Goal: Task Accomplishment & Management: Manage account settings

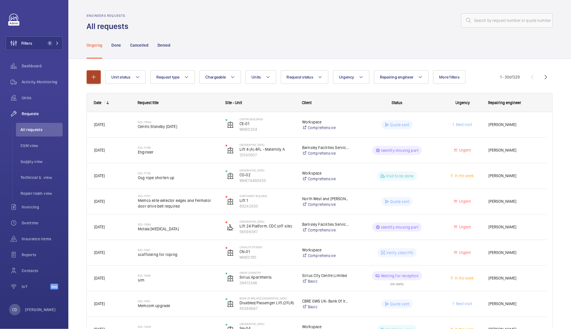
click at [93, 76] on mat-icon "button" at bounding box center [93, 77] width 7 height 7
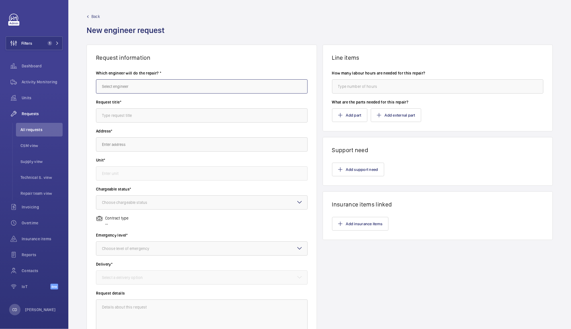
click at [173, 84] on input "text" at bounding box center [202, 86] width 212 height 14
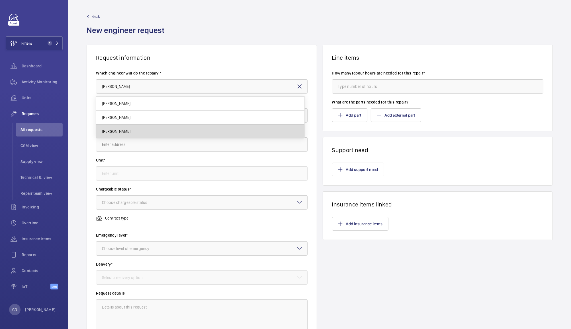
click at [126, 134] on mat-option "[PERSON_NAME]" at bounding box center [200, 132] width 208 height 14
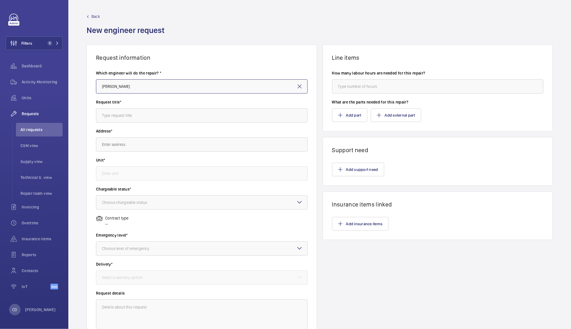
type input "[PERSON_NAME]"
click at [172, 115] on input "text" at bounding box center [202, 115] width 212 height 14
type input "Blank Log Cards"
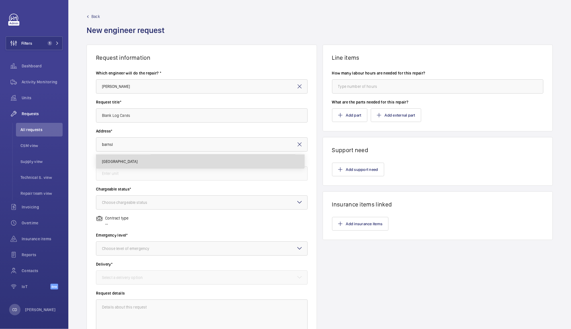
click at [191, 166] on mat-option "Barnsley Hospital Barnsley Hospital, S75 2EP BARNSLEY" at bounding box center [200, 162] width 208 height 14
type input "Barnsley Hospital Barnsley Hospital, S75 2EP BARNSLEY"
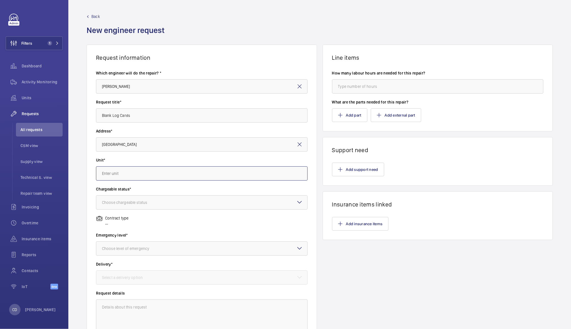
click at [210, 173] on input "text" at bounding box center [202, 174] width 212 height 14
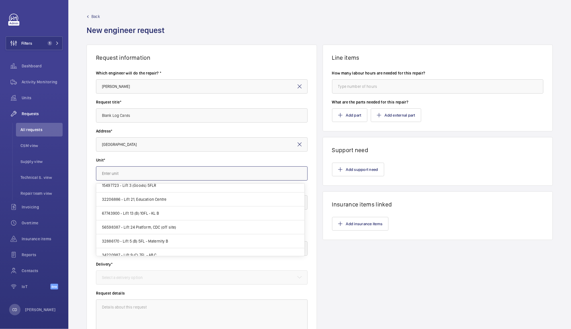
scroll to position [219, 0]
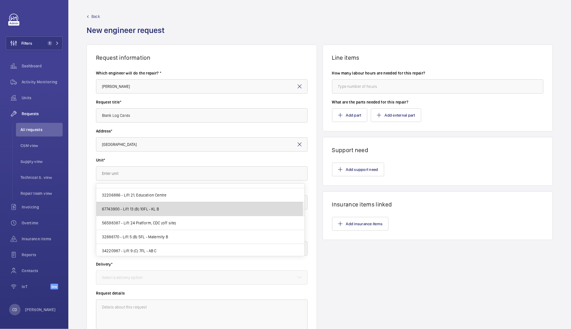
click at [165, 210] on mat-option "67743900 - Lift 13 (B) 10FL - KL B" at bounding box center [200, 209] width 208 height 14
type input "67743900 - Lift 13 (B) 10FL - KL B"
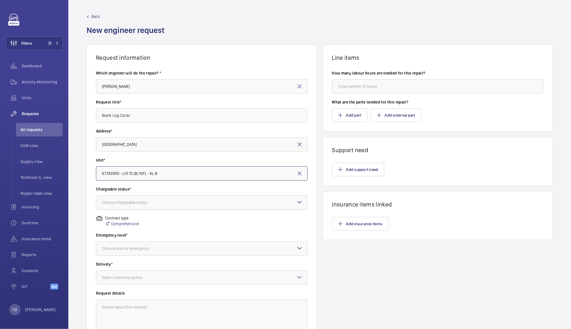
click at [204, 203] on div at bounding box center [201, 203] width 211 height 14
click at [185, 234] on span "Non chargeable" at bounding box center [202, 234] width 200 height 6
click at [191, 254] on div at bounding box center [201, 249] width 211 height 14
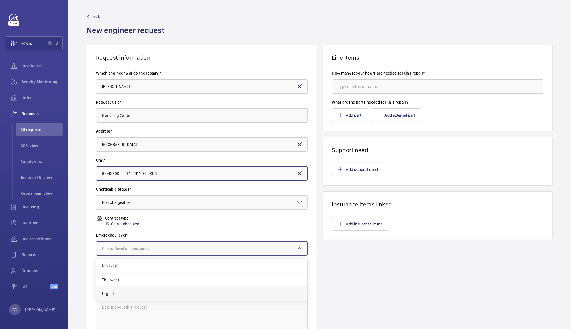
click at [189, 294] on span "Urgent" at bounding box center [202, 294] width 200 height 6
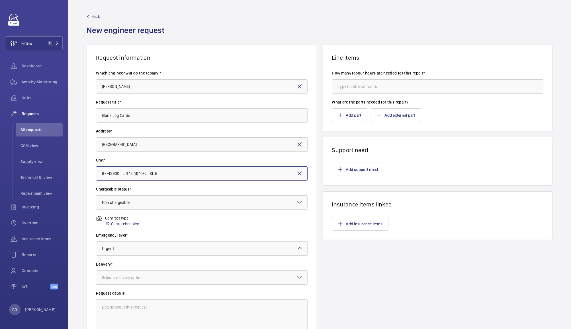
click at [207, 279] on div at bounding box center [201, 278] width 211 height 14
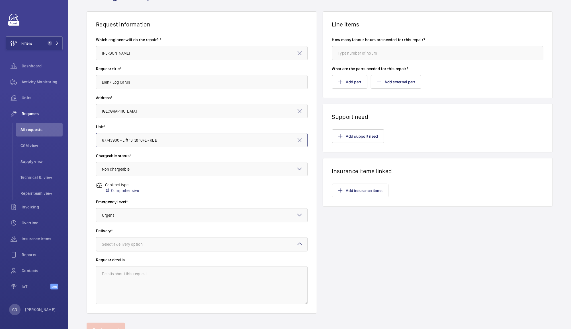
scroll to position [59, 0]
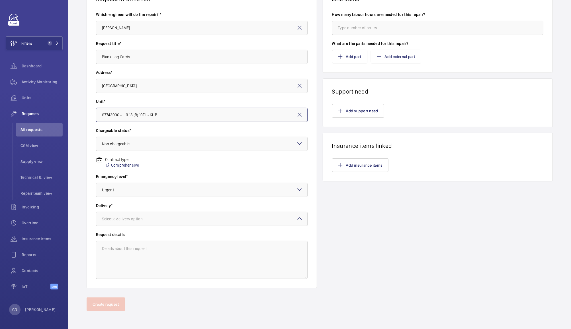
click at [224, 220] on div at bounding box center [201, 219] width 211 height 14
click at [198, 250] on span "On site" at bounding box center [202, 251] width 200 height 6
click at [206, 259] on textarea at bounding box center [202, 260] width 212 height 38
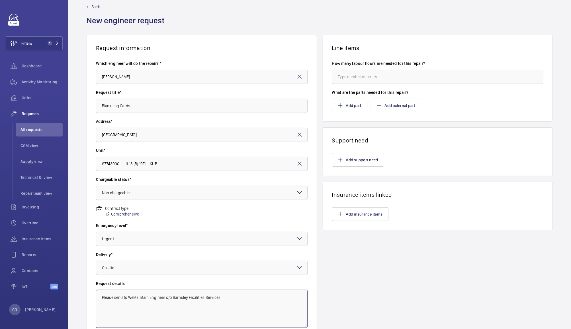
scroll to position [0, 0]
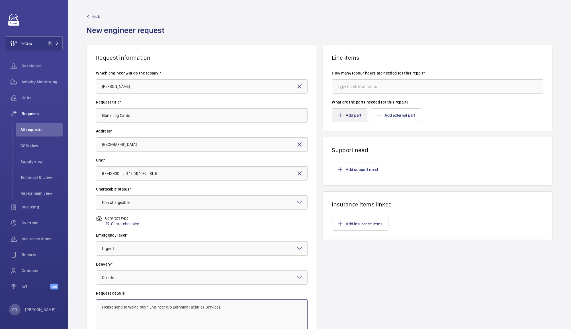
type textarea "Please send to WeMaintain Engineer c/o Barnsley Facilities Services"
click at [352, 116] on button "Add part" at bounding box center [349, 115] width 35 height 14
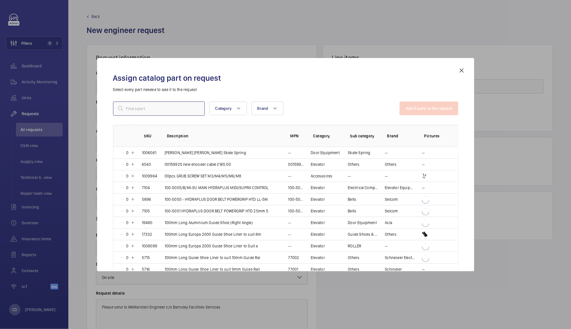
click at [175, 108] on input "text" at bounding box center [159, 109] width 92 height 14
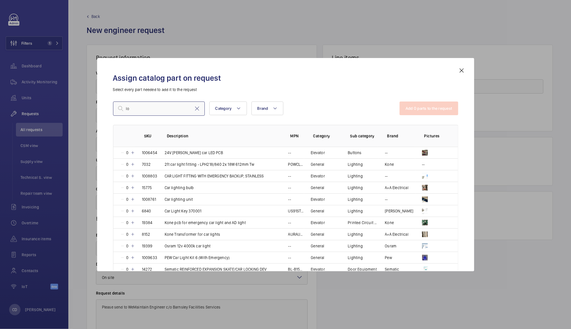
type input "l"
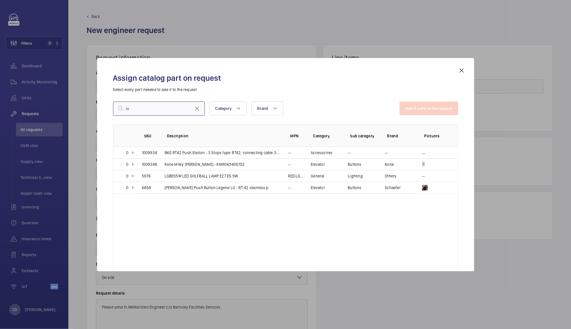
type input "l"
type input "card"
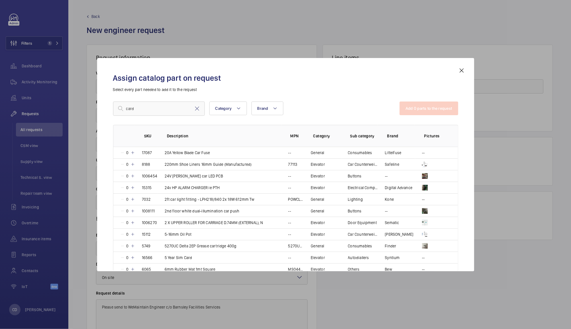
click at [461, 70] on mat-icon at bounding box center [461, 70] width 7 height 7
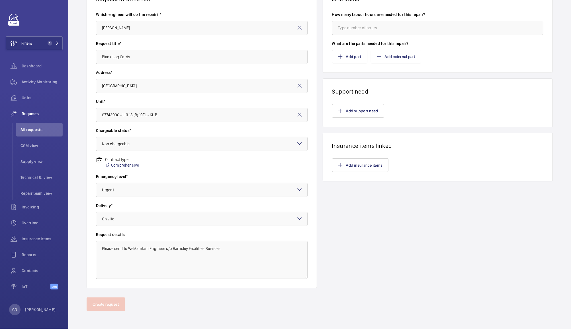
scroll to position [12, 0]
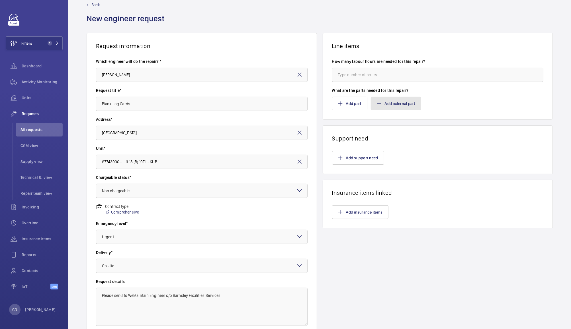
click at [398, 103] on button "Add external part" at bounding box center [396, 104] width 50 height 14
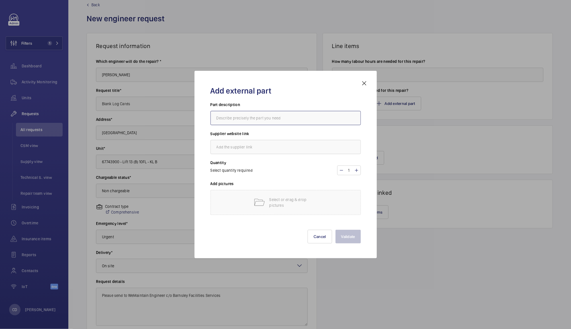
click at [320, 120] on input "text" at bounding box center [285, 118] width 150 height 14
type input "Blank WeMaintain Logcards"
click at [299, 146] on input "text" at bounding box center [285, 147] width 150 height 14
type input "N/A"
click at [364, 85] on mat-icon at bounding box center [364, 83] width 7 height 7
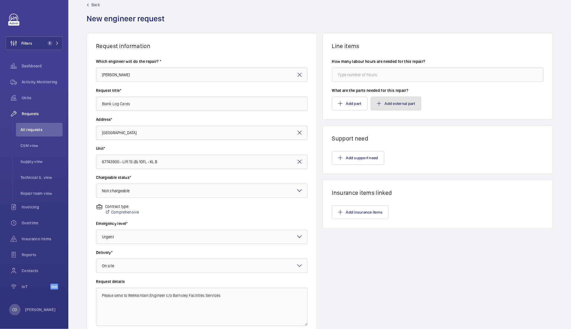
click at [404, 104] on button "Add external part" at bounding box center [396, 104] width 50 height 14
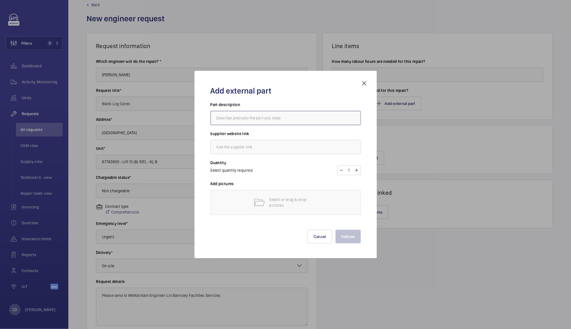
click at [310, 116] on input "text" at bounding box center [285, 118] width 150 height 14
type input "Blank Log Cards"
click at [272, 146] on input "text" at bounding box center [285, 147] width 150 height 14
click at [349, 171] on input "1" at bounding box center [349, 170] width 11 height 9
type input "10"
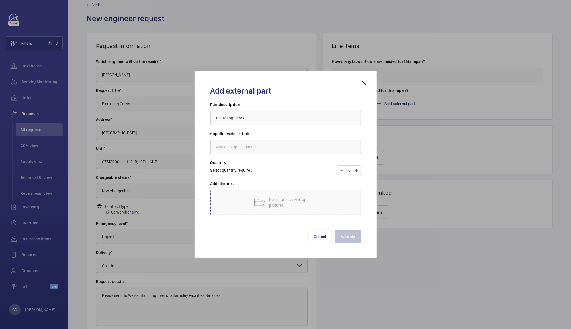
click at [311, 205] on p "Select or drag & drop pictures" at bounding box center [293, 202] width 48 height 11
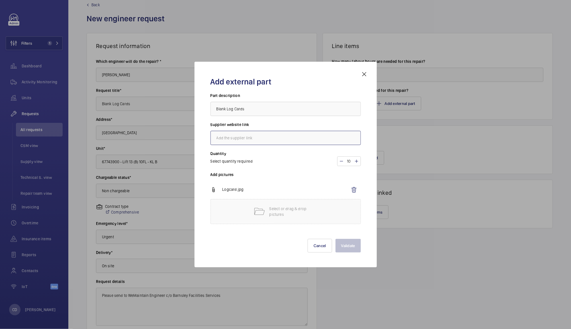
click at [294, 140] on input "text" at bounding box center [285, 138] width 150 height 14
type input "N/A"
click at [353, 250] on button "Validate" at bounding box center [347, 246] width 25 height 14
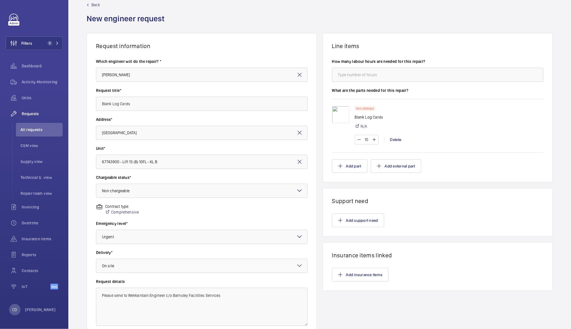
scroll to position [59, 0]
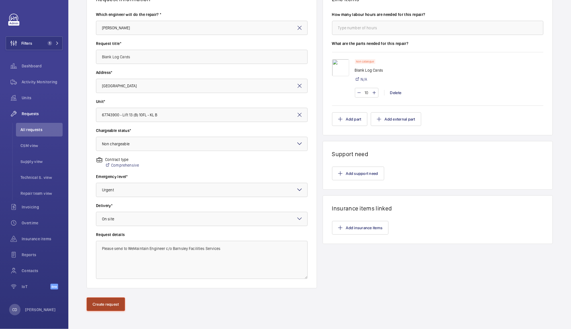
click at [103, 308] on button "Create request" at bounding box center [106, 305] width 38 height 14
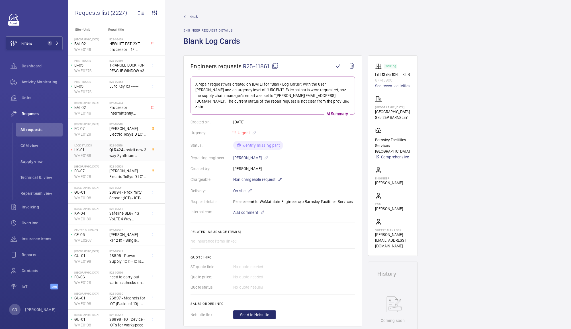
click at [125, 157] on span "QLR424- nstall new 3 way Synthium autodialler…..£450.00" at bounding box center [128, 152] width 38 height 11
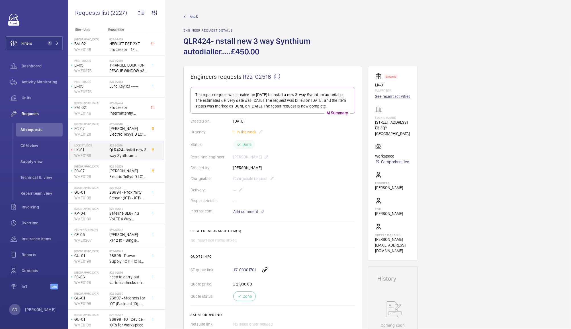
click at [401, 96] on link "See recent activities" at bounding box center [393, 97] width 36 height 6
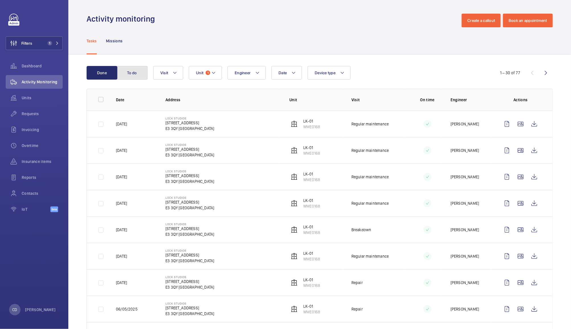
click at [134, 71] on button "To do" at bounding box center [132, 73] width 31 height 14
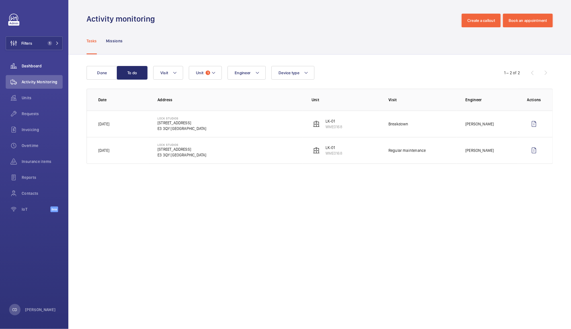
click at [26, 63] on span "Dashboard" at bounding box center [42, 66] width 41 height 6
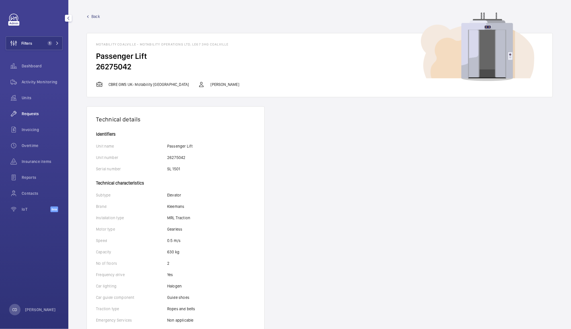
click at [26, 114] on span "Requests" at bounding box center [42, 114] width 41 height 6
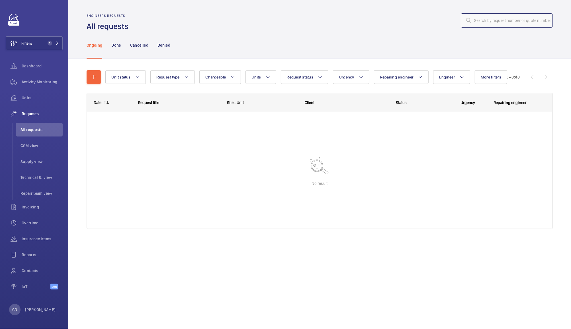
click at [504, 24] on input "text" at bounding box center [507, 20] width 92 height 14
paste input "R25-09051"
type input "R25-09051"
click at [37, 38] on button "Filters 1" at bounding box center [34, 43] width 57 height 14
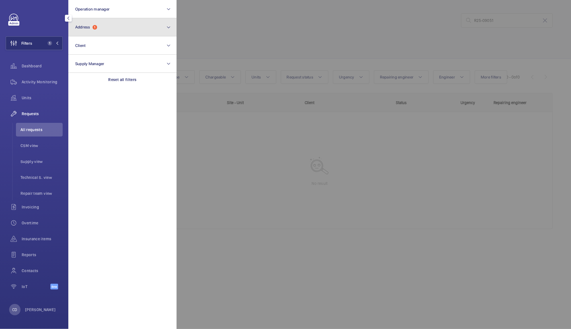
click at [79, 27] on span "Address" at bounding box center [82, 27] width 15 height 5
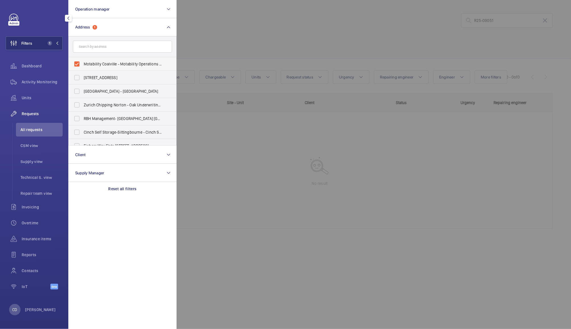
click at [78, 63] on label "Motability Coalville - Motability Operations Ltd, [GEOGRAPHIC_DATA] LE67 3HG" at bounding box center [118, 64] width 99 height 14
click at [78, 63] on input "Motability Coalville - Motability Operations Ltd, [GEOGRAPHIC_DATA] LE67 3HG" at bounding box center [76, 63] width 11 height 11
checkbox input "false"
click at [219, 40] on div at bounding box center [462, 164] width 571 height 329
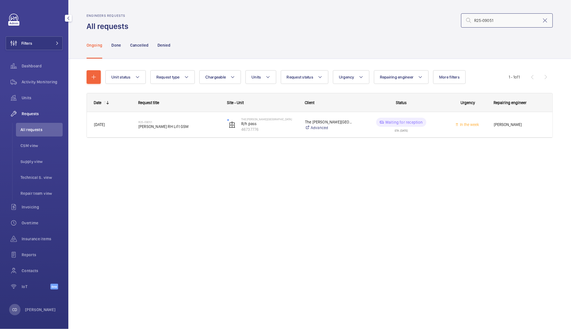
click at [511, 21] on input "R25-09051" at bounding box center [507, 20] width 92 height 14
type input "R"
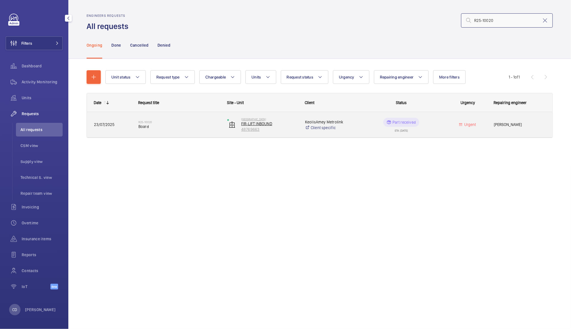
type input "R25-10020"
click at [258, 122] on p "FIR-LIFT INBOUND" at bounding box center [269, 124] width 56 height 6
click at [145, 126] on span "Board" at bounding box center [178, 127] width 81 height 6
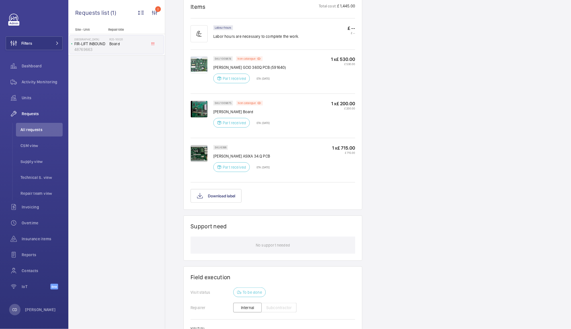
scroll to position [429, 0]
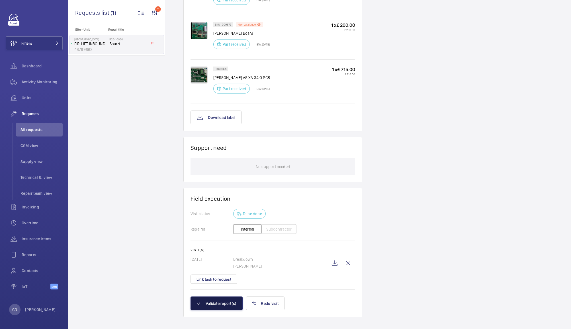
click at [198, 301] on button "Validate report(s)" at bounding box center [216, 304] width 52 height 14
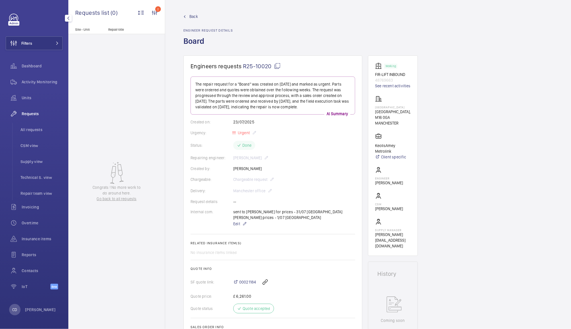
click at [25, 116] on span "Requests" at bounding box center [42, 114] width 41 height 6
click at [24, 108] on div "Requests" at bounding box center [34, 114] width 57 height 14
click at [28, 130] on span "All requests" at bounding box center [42, 130] width 42 height 6
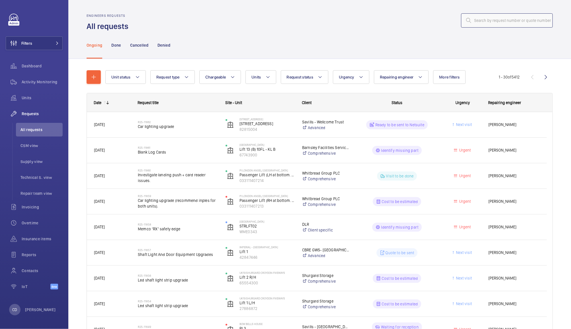
click at [513, 21] on input "text" at bounding box center [507, 20] width 92 height 14
paste input "R25-10394"
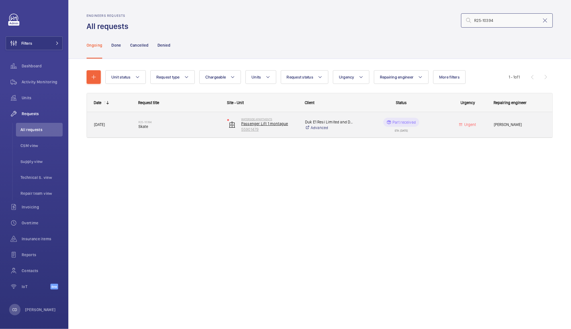
type input "R25-10394"
click at [267, 124] on p "Passenger Lift 1 montague" at bounding box center [269, 124] width 56 height 6
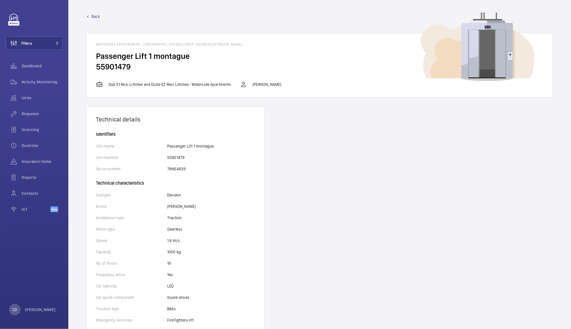
click at [93, 15] on span "Back" at bounding box center [95, 17] width 9 height 6
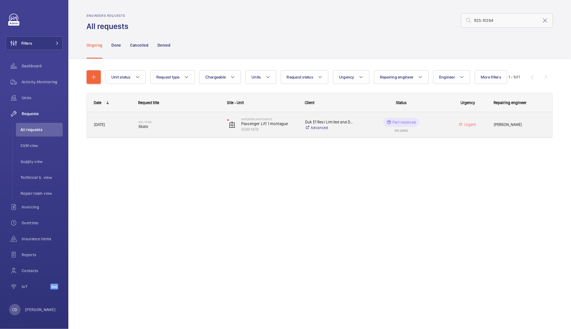
click at [143, 123] on h2 "R25-10394" at bounding box center [178, 121] width 81 height 3
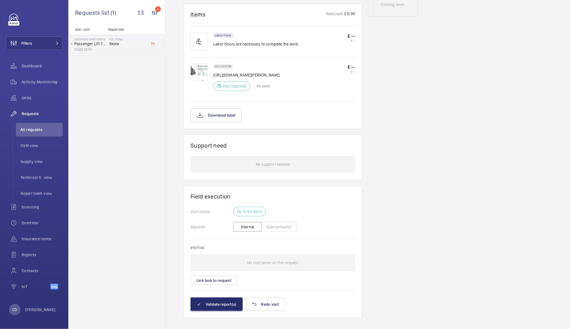
scroll to position [344, 0]
click at [204, 275] on button "Link task to request" at bounding box center [213, 279] width 47 height 9
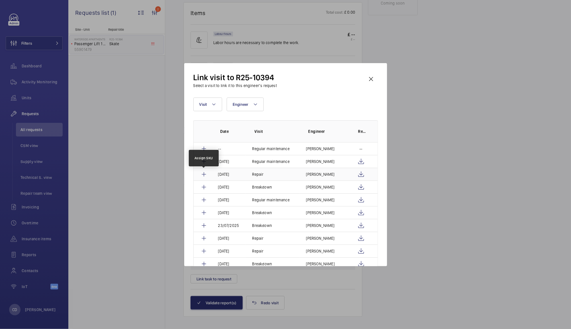
click at [204, 173] on mat-icon at bounding box center [203, 174] width 7 height 7
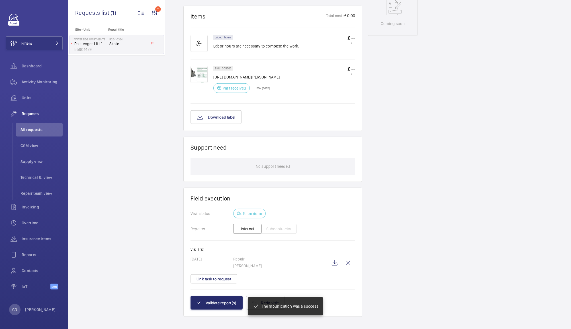
scroll to position [329, 0]
click at [218, 297] on button "Validate report(s)" at bounding box center [216, 303] width 52 height 14
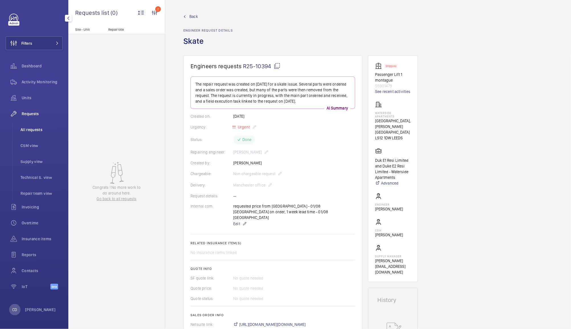
click at [27, 126] on li "All requests" at bounding box center [39, 130] width 47 height 14
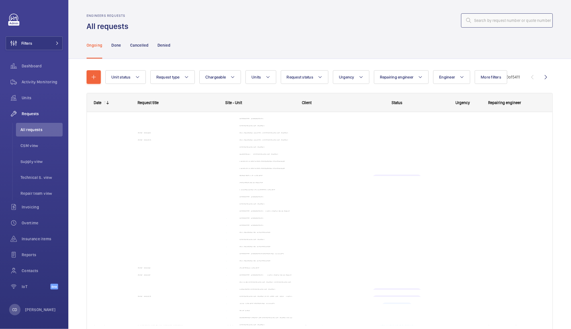
click at [501, 21] on input "text" at bounding box center [507, 20] width 92 height 14
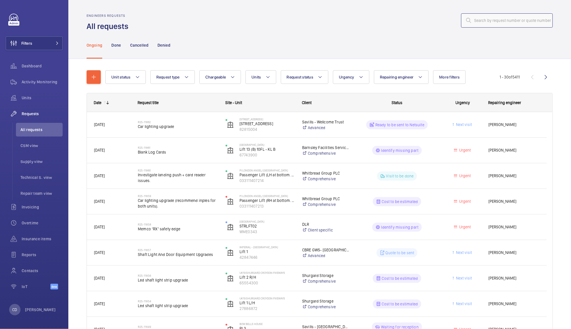
paste input "R25-10384"
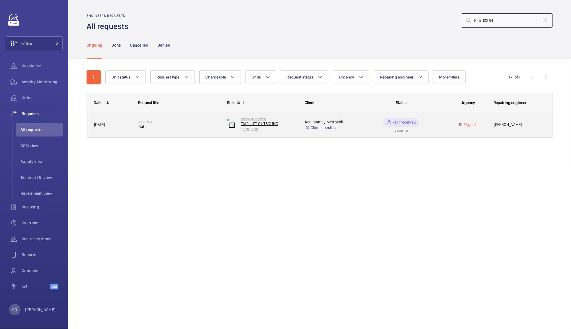
type input "R25-10384"
click at [290, 128] on p "12782732" at bounding box center [269, 130] width 56 height 6
click at [145, 124] on span "Gal" at bounding box center [178, 127] width 81 height 6
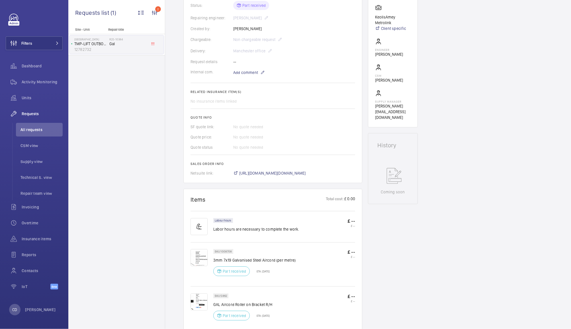
scroll to position [415, 0]
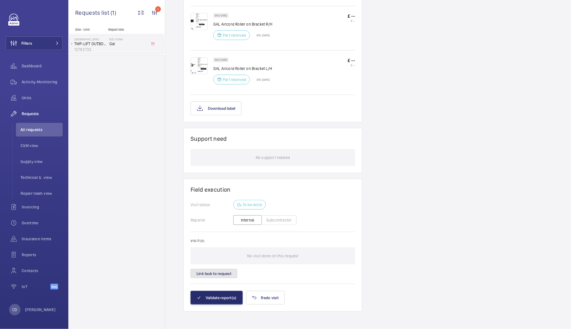
click at [206, 273] on button "Link task to request" at bounding box center [213, 273] width 47 height 9
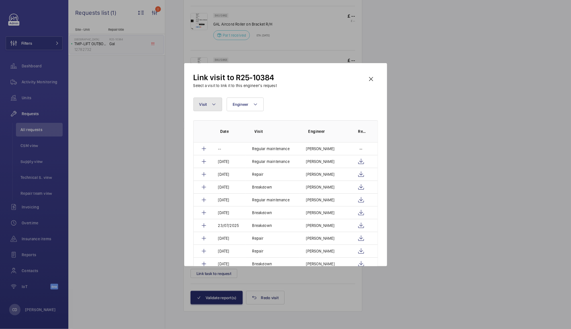
click at [208, 104] on button "Visit" at bounding box center [207, 105] width 29 height 14
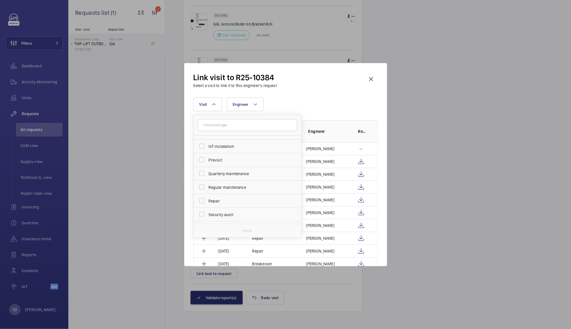
scroll to position [67, 0]
click at [206, 204] on label "Repair" at bounding box center [243, 199] width 99 height 14
click at [206, 204] on input "Repair" at bounding box center [201, 198] width 11 height 11
checkbox input "true"
click at [323, 101] on div "Visit 1 Annual maintenance Breakdown Client appointment Insurance company Hando…" at bounding box center [285, 105] width 185 height 14
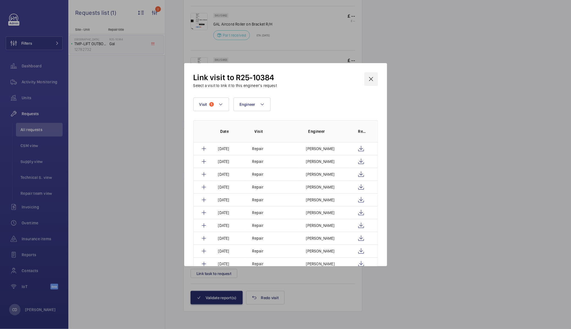
click at [369, 82] on wm-front-icon-button at bounding box center [371, 79] width 14 height 14
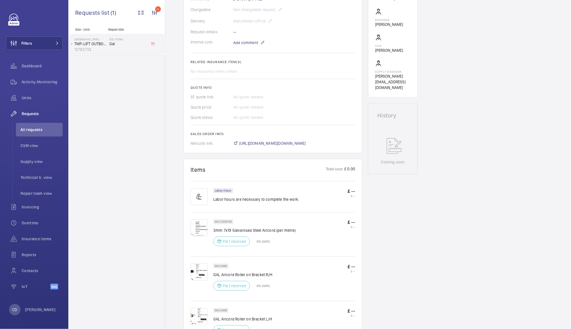
scroll to position [415, 0]
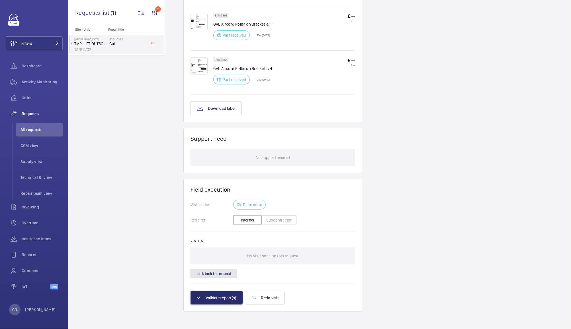
click at [205, 273] on button "Link task to request" at bounding box center [213, 273] width 47 height 9
click at [199, 279] on div at bounding box center [285, 164] width 571 height 329
click at [214, 273] on button "Link task to request" at bounding box center [213, 273] width 47 height 9
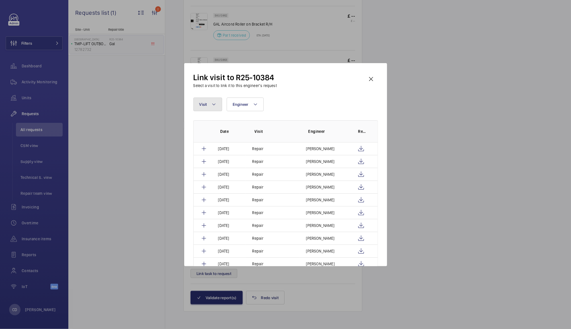
click at [202, 107] on button "Visit" at bounding box center [207, 105] width 29 height 14
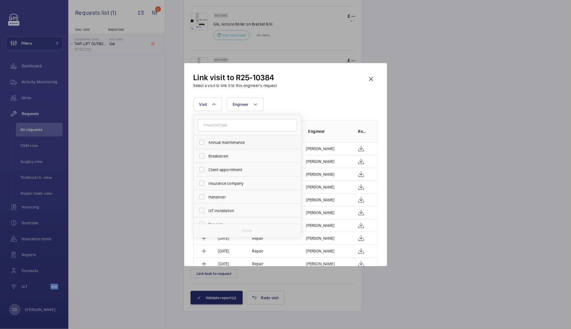
click at [201, 143] on label "Annual maintenance" at bounding box center [243, 143] width 99 height 14
click at [201, 143] on input "Annual maintenance" at bounding box center [201, 142] width 11 height 11
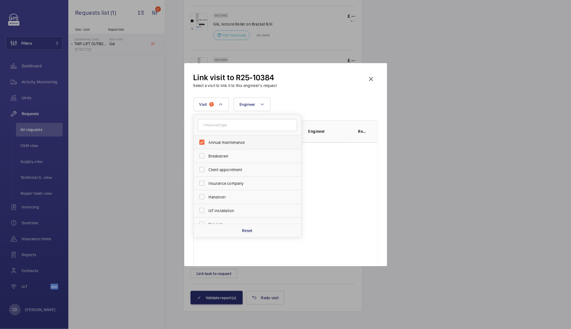
click at [201, 145] on label "Annual maintenance" at bounding box center [243, 143] width 99 height 14
click at [201, 145] on input "Annual maintenance" at bounding box center [201, 142] width 11 height 11
checkbox input "false"
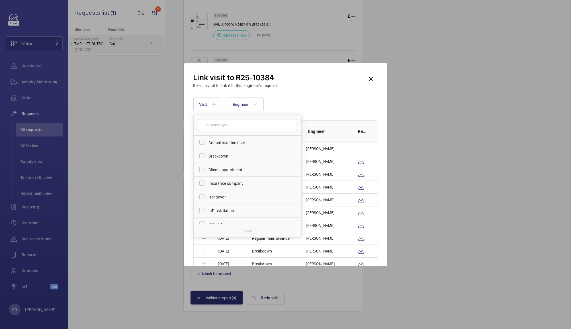
click at [317, 107] on div "Visit Annual maintenance Breakdown Client appointment Insurance company Handove…" at bounding box center [285, 105] width 185 height 14
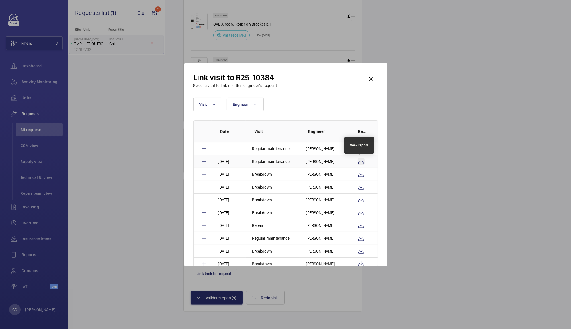
click at [360, 160] on wm-front-icon-button at bounding box center [361, 161] width 7 height 7
click at [372, 84] on wm-front-icon-button at bounding box center [371, 79] width 14 height 14
click at [210, 302] on button "Validate report(s)" at bounding box center [216, 298] width 52 height 14
click at [214, 299] on button "Validate report(s)" at bounding box center [216, 298] width 52 height 14
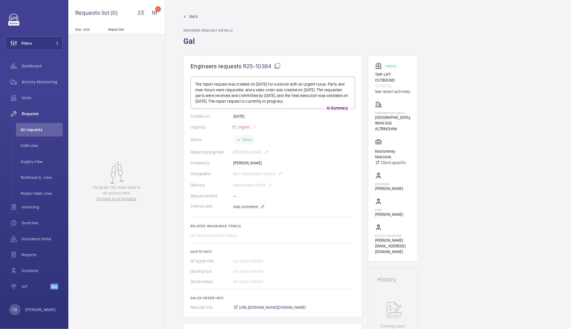
scroll to position [388, 0]
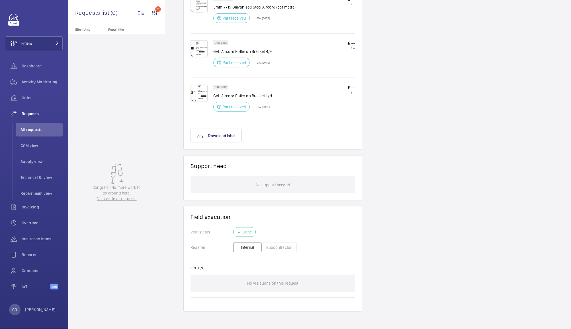
click at [25, 131] on span "All requests" at bounding box center [42, 130] width 42 height 6
click at [27, 124] on li "All requests" at bounding box center [39, 130] width 47 height 14
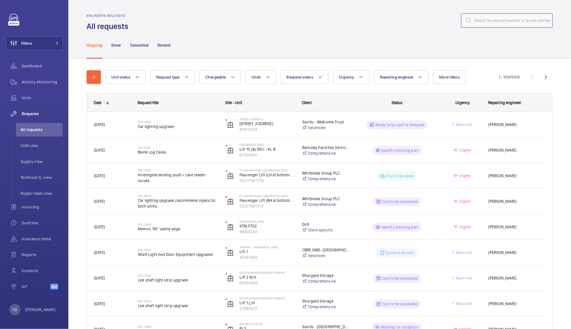
click at [483, 22] on input "text" at bounding box center [507, 20] width 92 height 14
paste input "R25-10553"
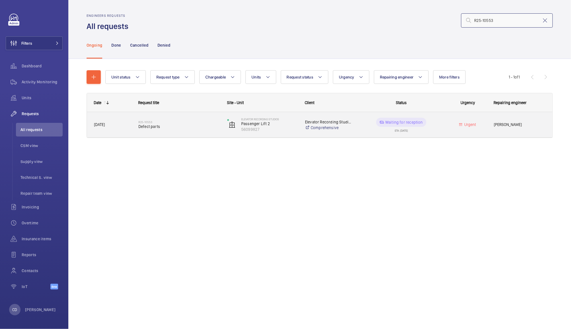
type input "R25-10553"
click at [153, 126] on span "Defect parts" at bounding box center [178, 127] width 81 height 6
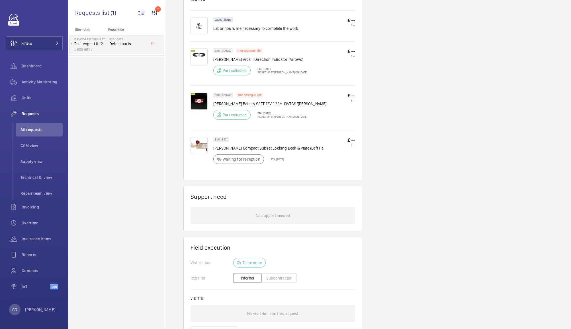
scroll to position [452, 0]
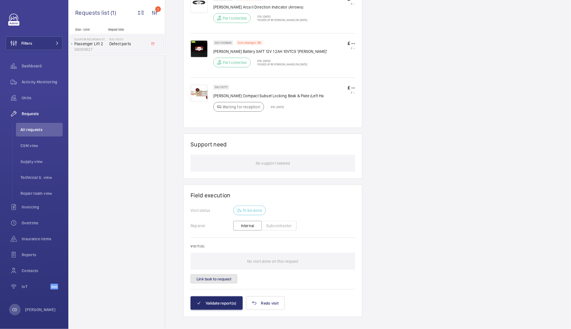
click at [199, 275] on button "Link task to request" at bounding box center [213, 279] width 47 height 9
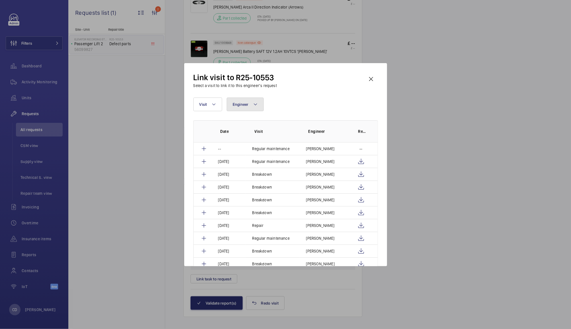
click at [233, 106] on span "Engineer" at bounding box center [241, 104] width 16 height 5
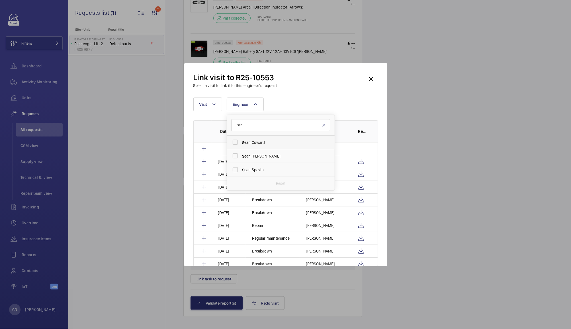
type input "sea"
click at [244, 140] on span "Sea" at bounding box center [245, 142] width 7 height 5
click at [241, 140] on input "Sea n Coward" at bounding box center [235, 142] width 11 height 11
checkbox input "true"
click at [405, 108] on div at bounding box center [285, 164] width 571 height 329
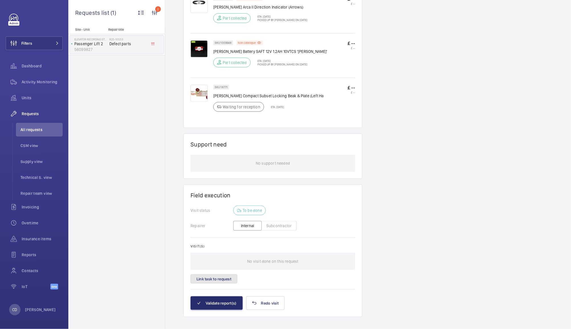
click at [222, 276] on button "Link task to request" at bounding box center [213, 279] width 47 height 9
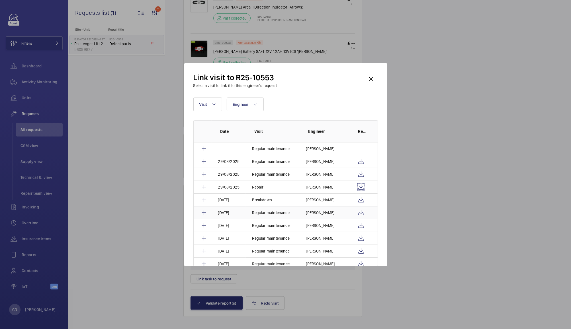
click at [360, 186] on wm-front-icon-button at bounding box center [361, 187] width 7 height 7
click at [202, 187] on mat-icon at bounding box center [203, 187] width 7 height 7
click at [205, 188] on mat-icon at bounding box center [203, 187] width 7 height 7
